Goal: Transaction & Acquisition: Purchase product/service

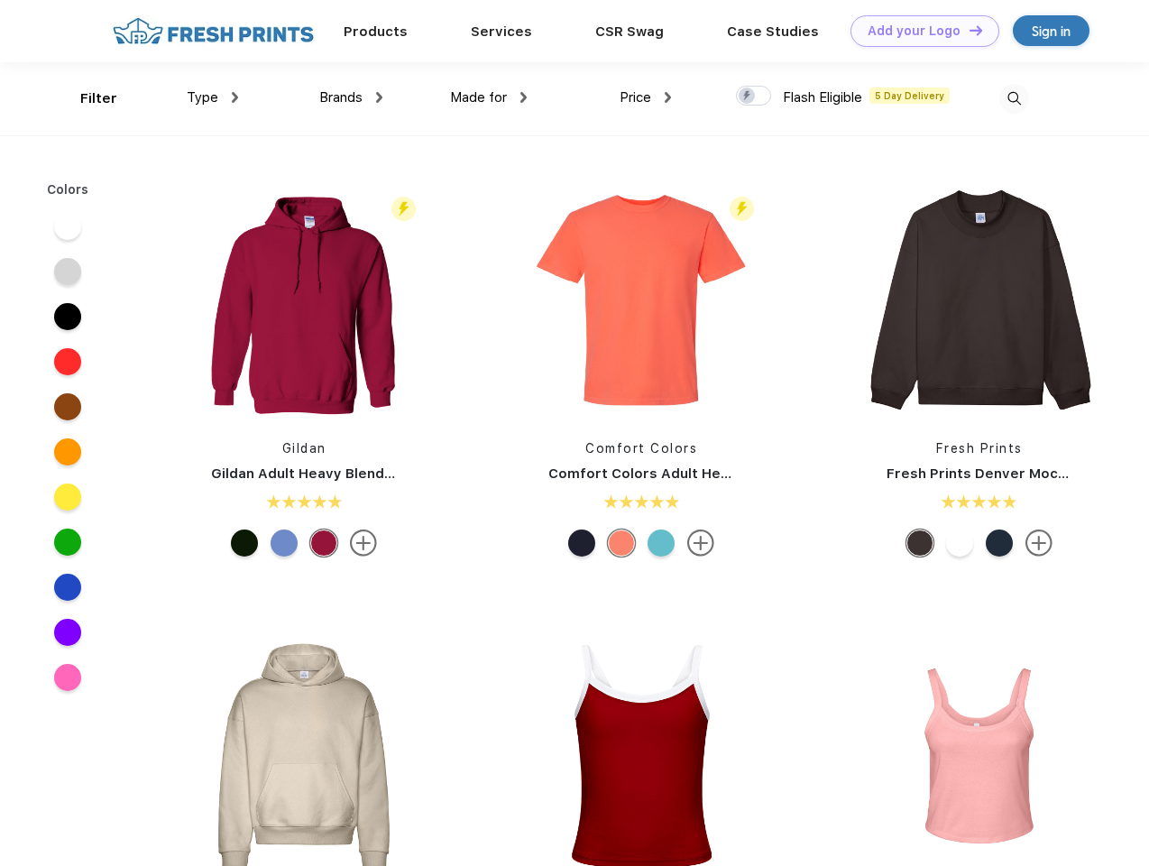
scroll to position [1, 0]
click at [918, 31] on link "Add your Logo Design Tool" at bounding box center [924, 31] width 149 height 32
click at [0, 0] on div "Design Tool" at bounding box center [0, 0] width 0 height 0
click at [968, 30] on link "Add your Logo Design Tool" at bounding box center [924, 31] width 149 height 32
click at [87, 98] on div "Filter" at bounding box center [98, 98] width 37 height 21
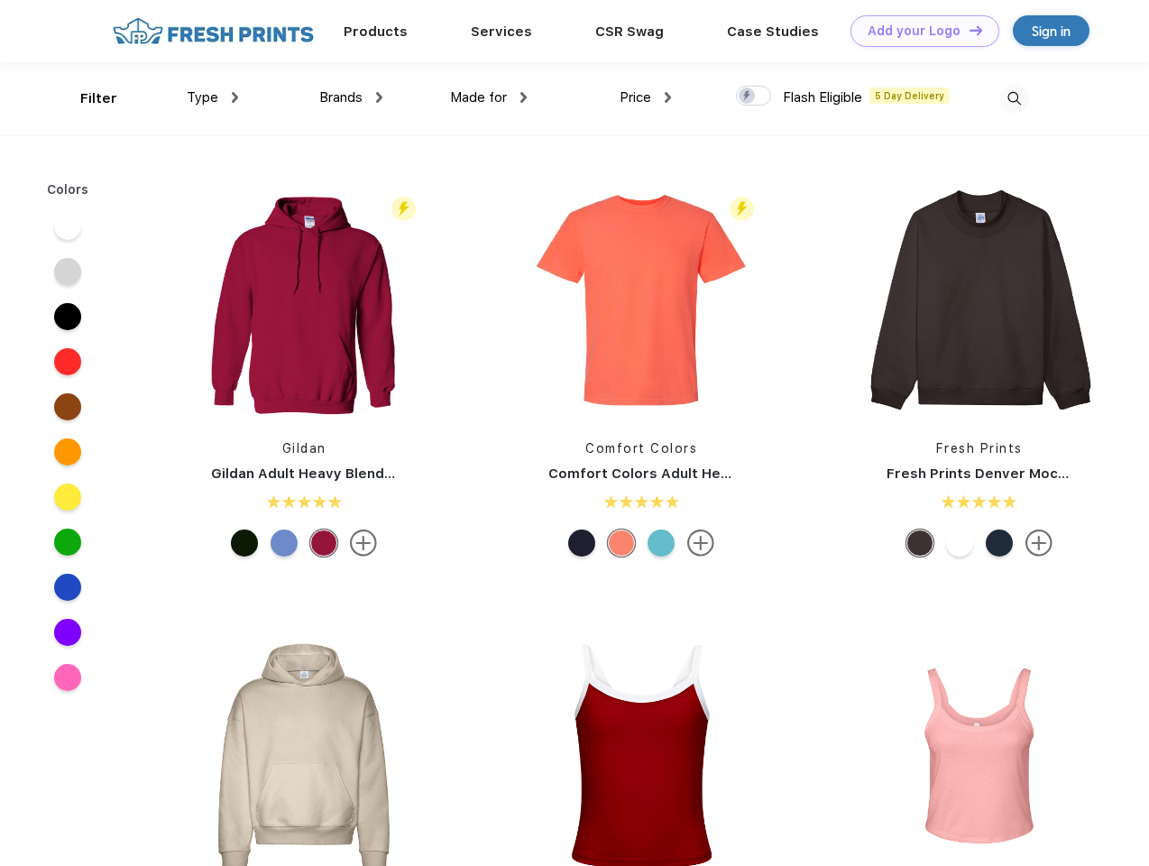
click at [213, 97] on span "Type" at bounding box center [203, 97] width 32 height 16
click at [351, 97] on span "Brands" at bounding box center [340, 97] width 43 height 16
click at [489, 97] on span "Made for" at bounding box center [478, 97] width 57 height 16
click at [646, 97] on span "Price" at bounding box center [635, 97] width 32 height 16
click at [754, 96] on div at bounding box center [753, 96] width 35 height 20
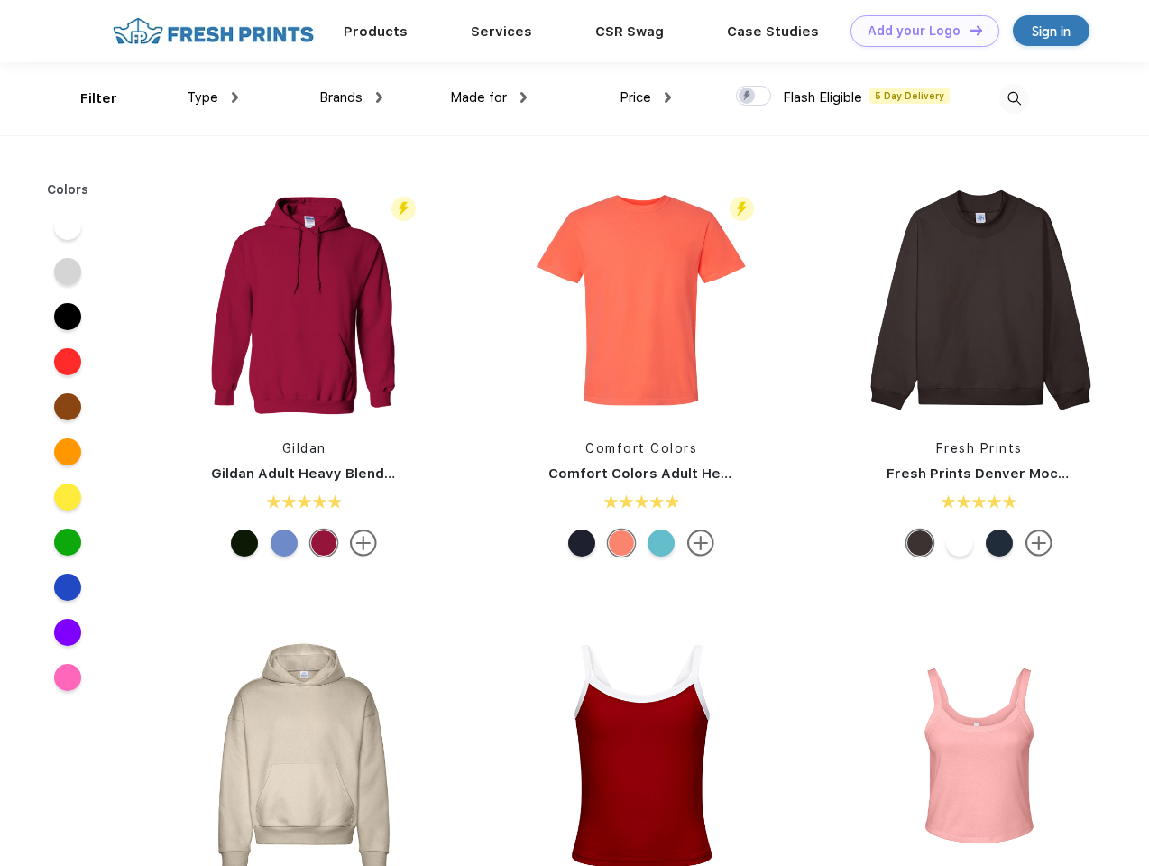
click at [748, 96] on input "checkbox" at bounding box center [742, 91] width 12 height 12
click at [1014, 98] on img at bounding box center [1014, 99] width 30 height 30
